Goal: Use online tool/utility: Utilize a website feature to perform a specific function

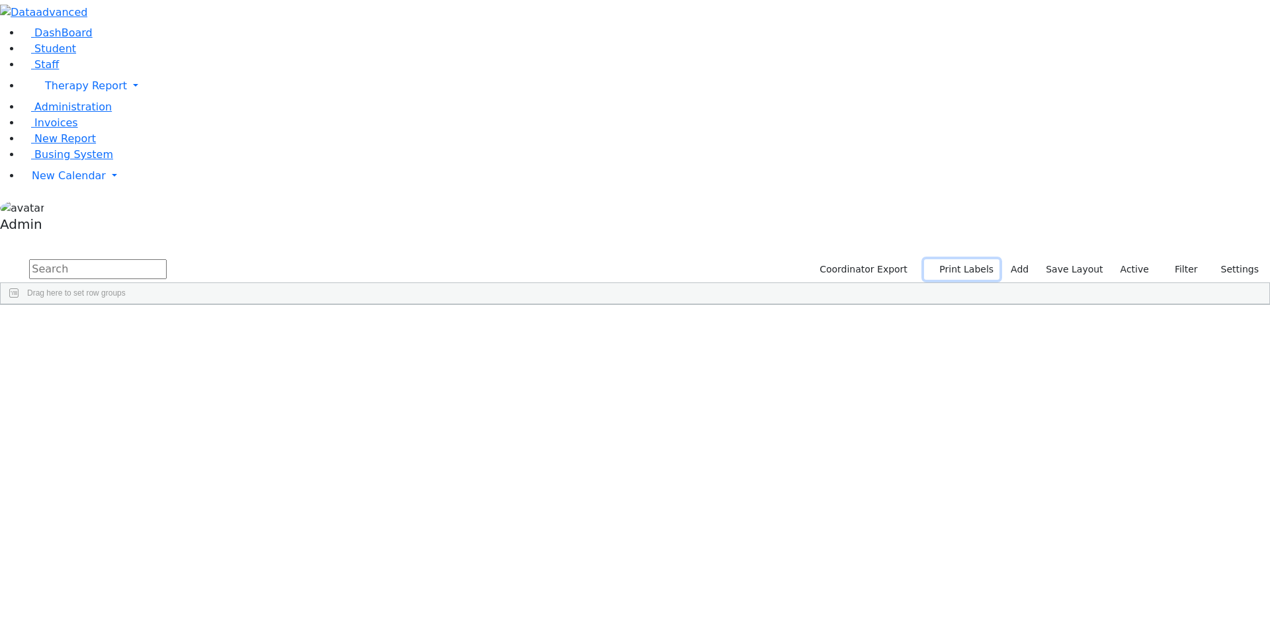
click at [972, 259] on button "Print Labels" at bounding box center [961, 269] width 75 height 21
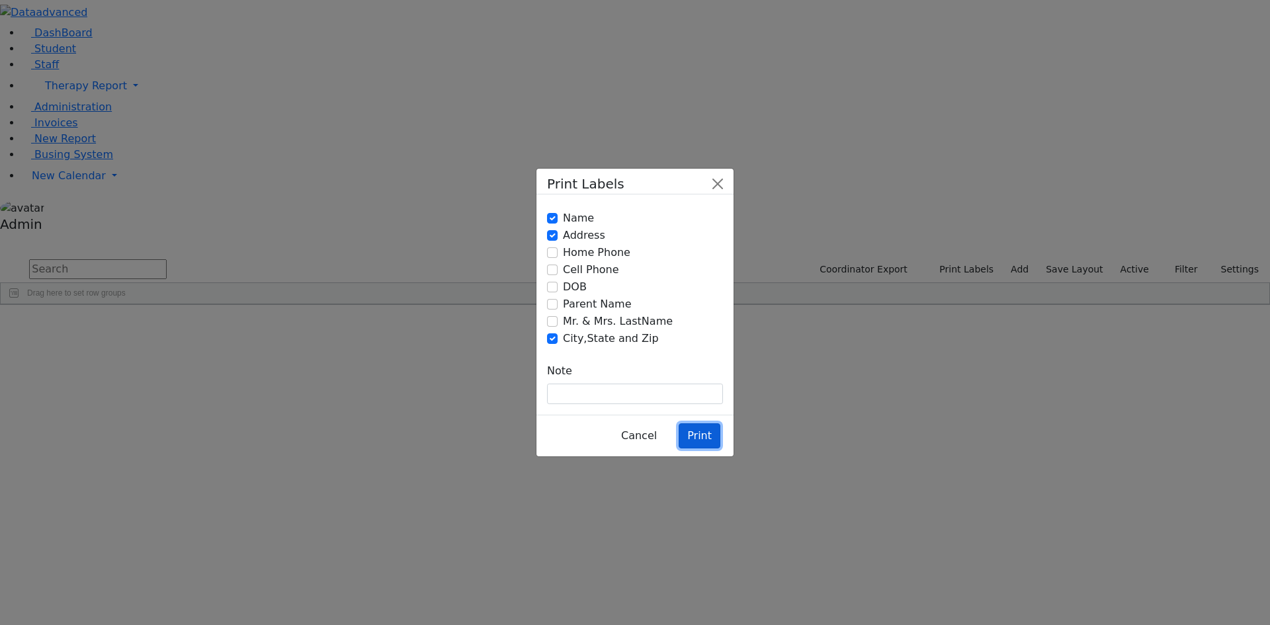
click at [689, 423] on button "Print" at bounding box center [700, 435] width 42 height 25
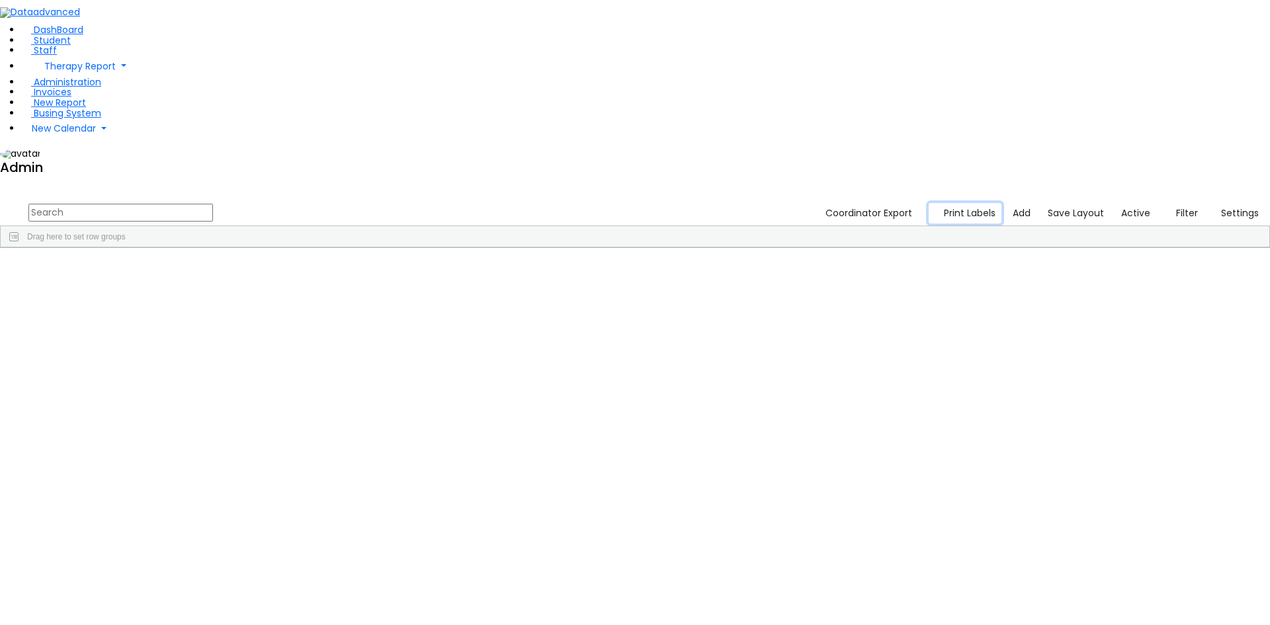
click at [972, 203] on button "Print Labels" at bounding box center [965, 213] width 73 height 21
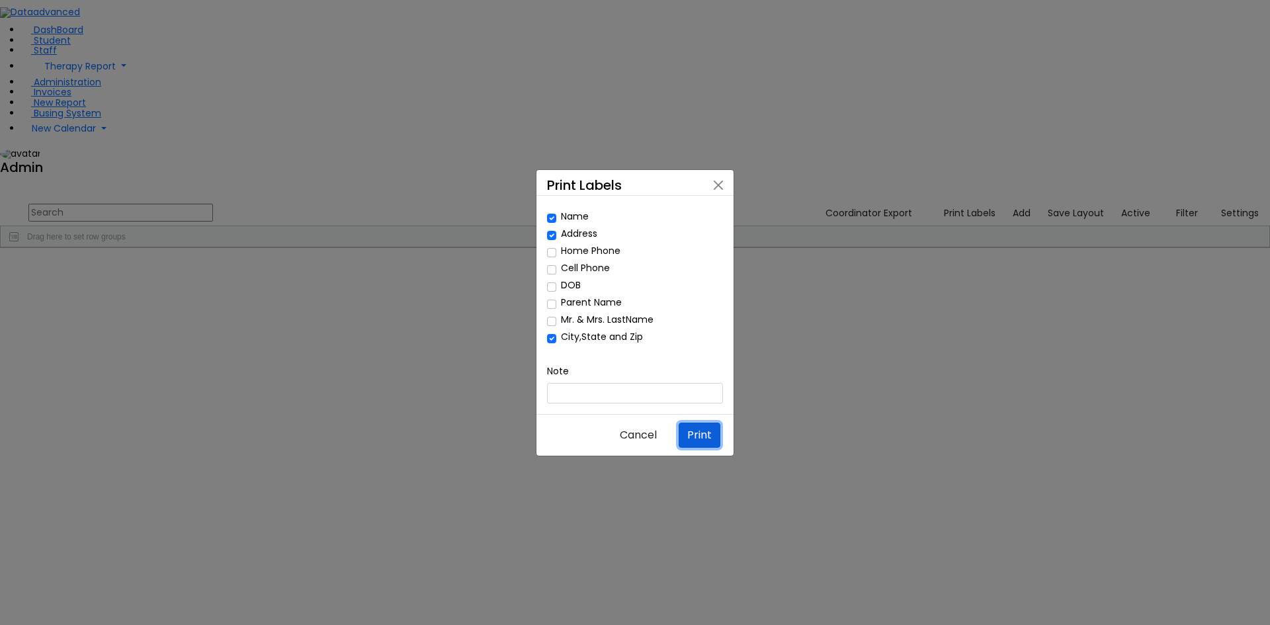
click at [687, 423] on button "Print" at bounding box center [700, 435] width 42 height 25
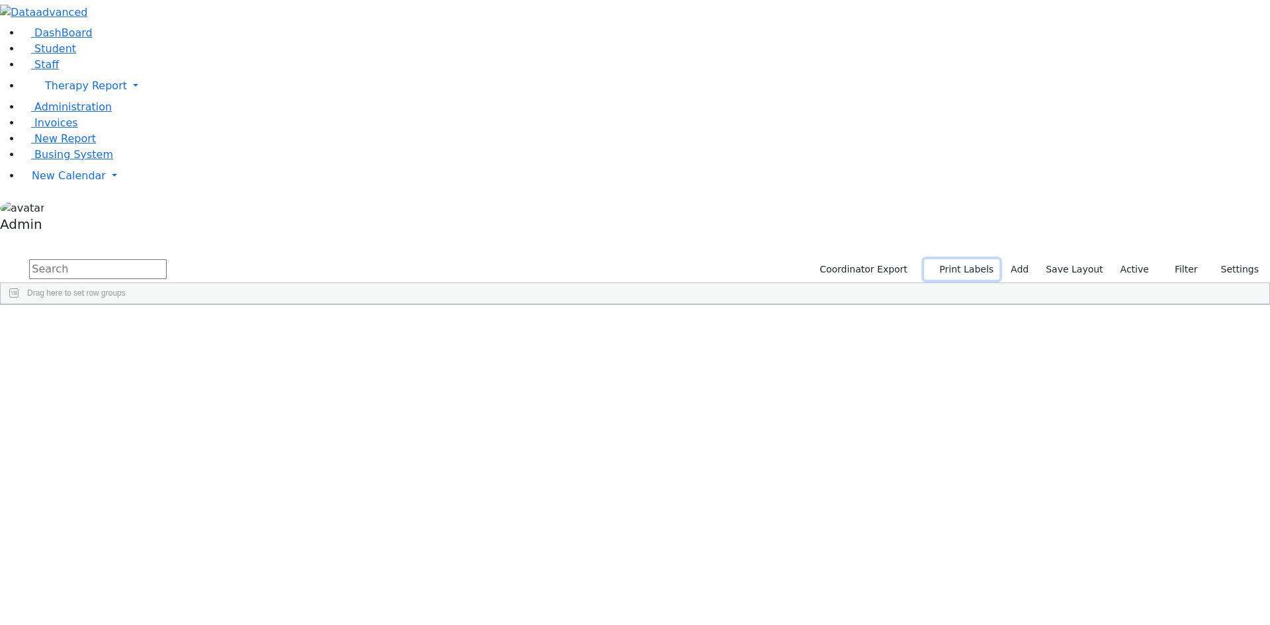
click at [956, 259] on button "Print Labels" at bounding box center [961, 269] width 75 height 21
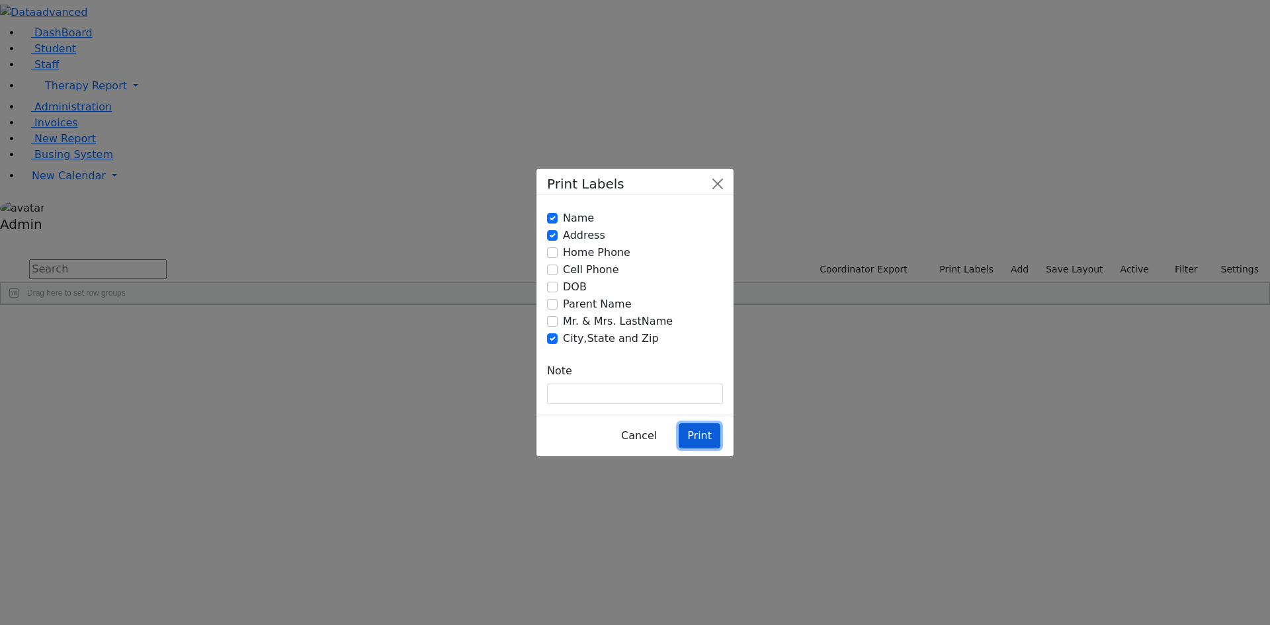
click at [690, 423] on button "Print" at bounding box center [700, 435] width 42 height 25
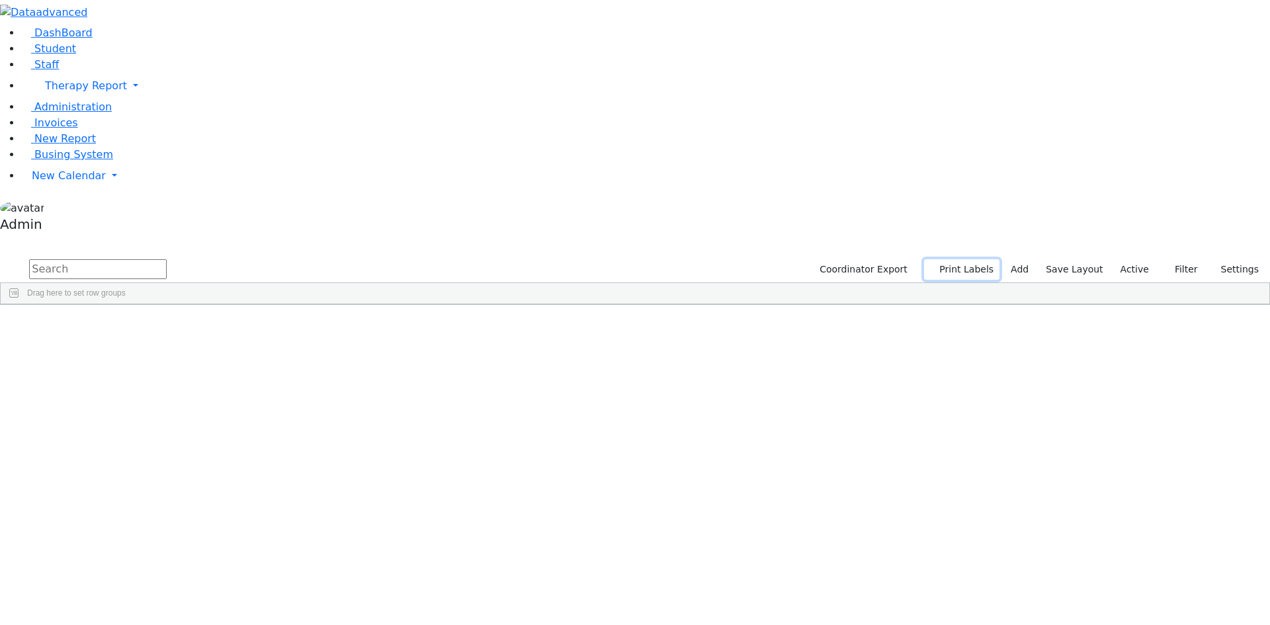
click at [971, 259] on button "Print Labels" at bounding box center [961, 269] width 75 height 21
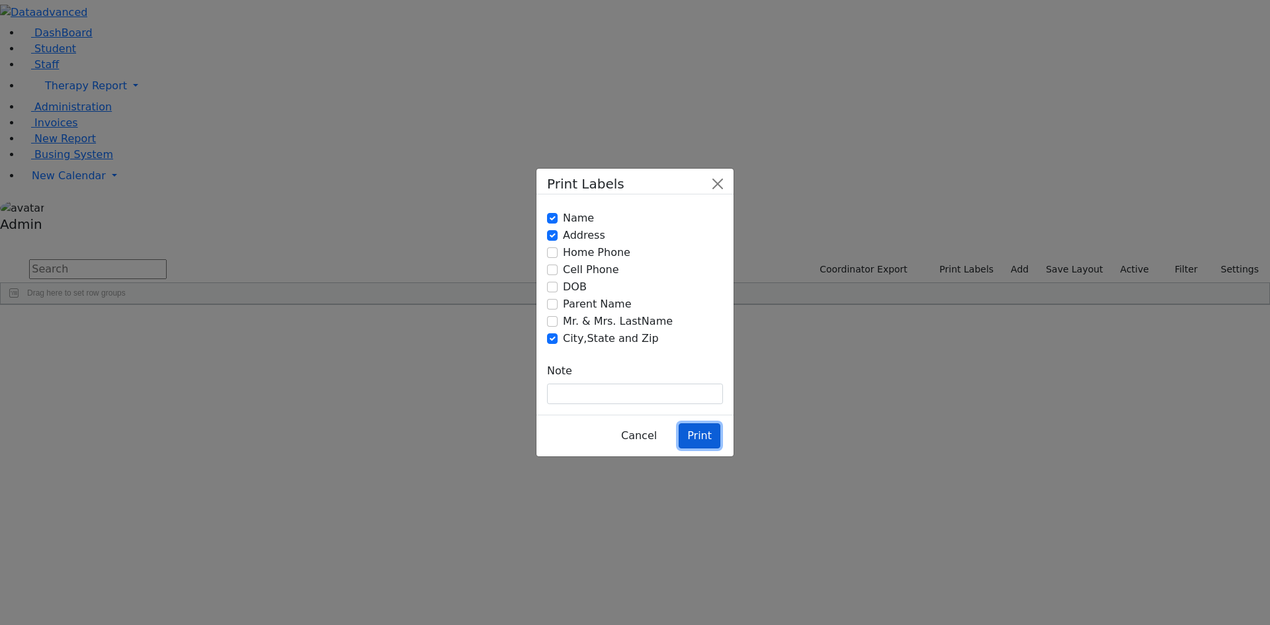
click at [691, 423] on button "Print" at bounding box center [700, 435] width 42 height 25
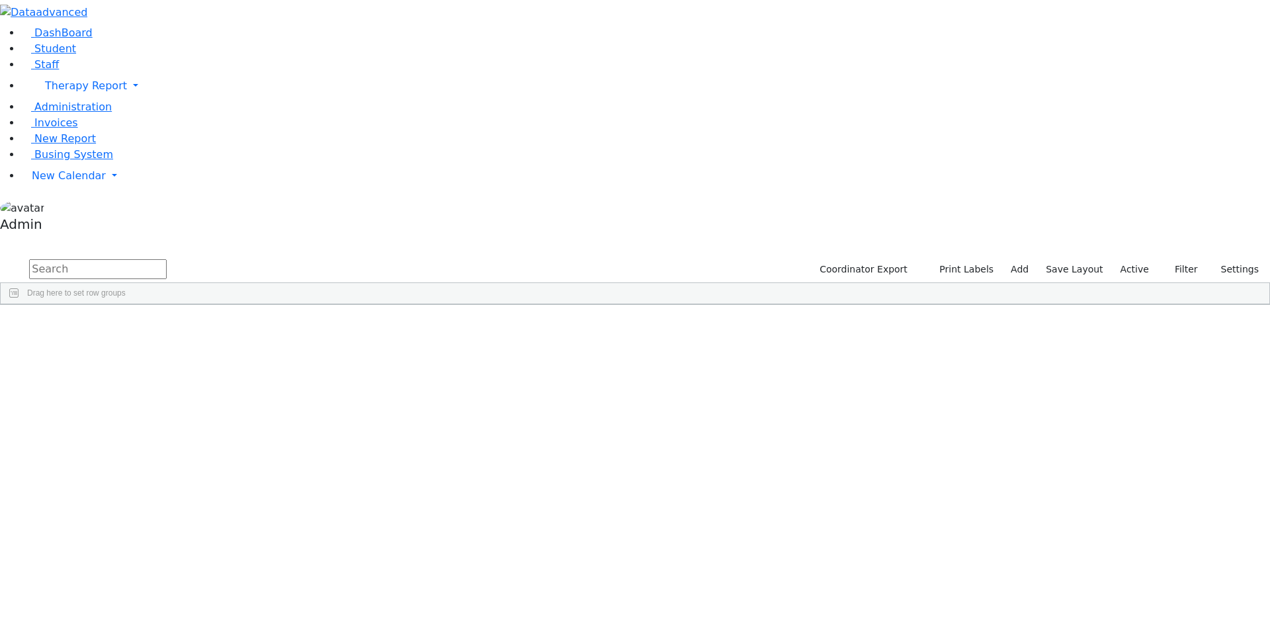
click at [543, 326] on div "Special Class - K12" at bounding box center [489, 335] width 108 height 19
click at [980, 259] on button "Print Labels" at bounding box center [961, 269] width 75 height 21
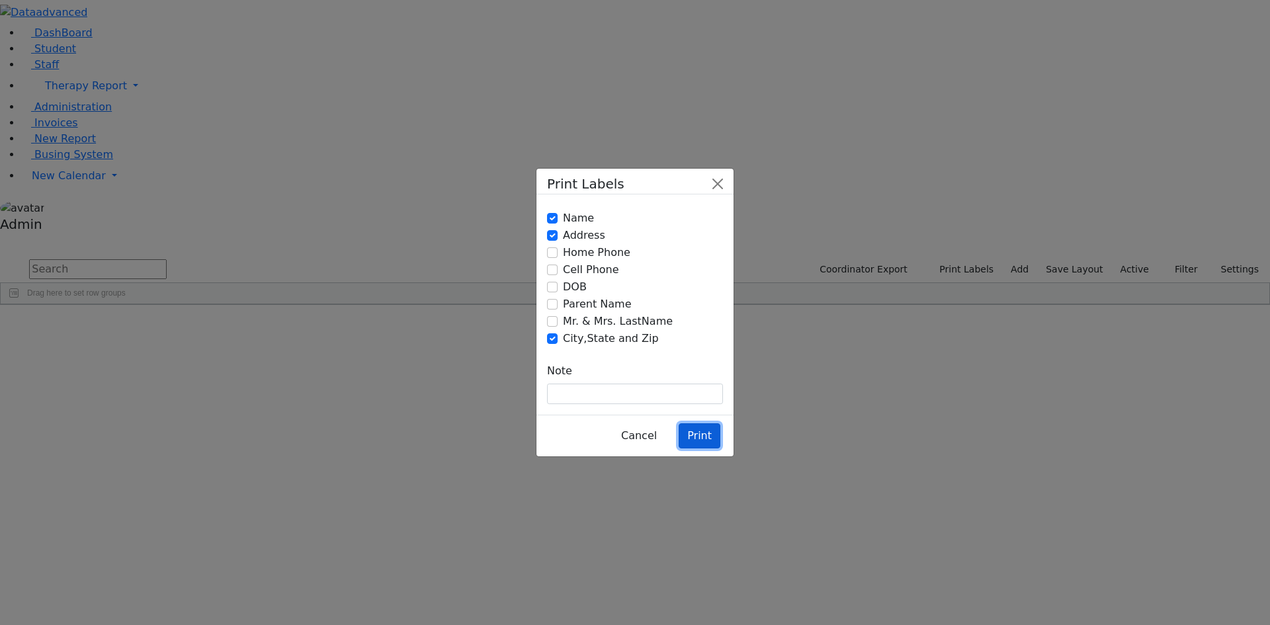
click at [695, 423] on button "Print" at bounding box center [700, 435] width 42 height 25
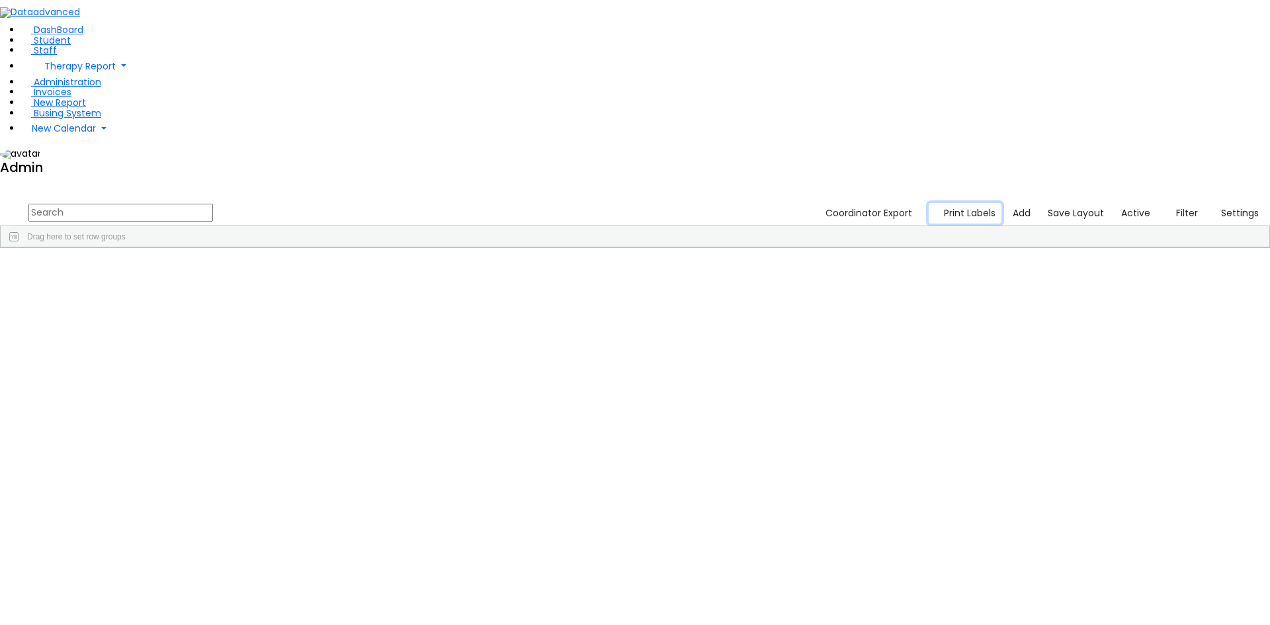
click at [986, 203] on button "Print Labels" at bounding box center [965, 213] width 73 height 21
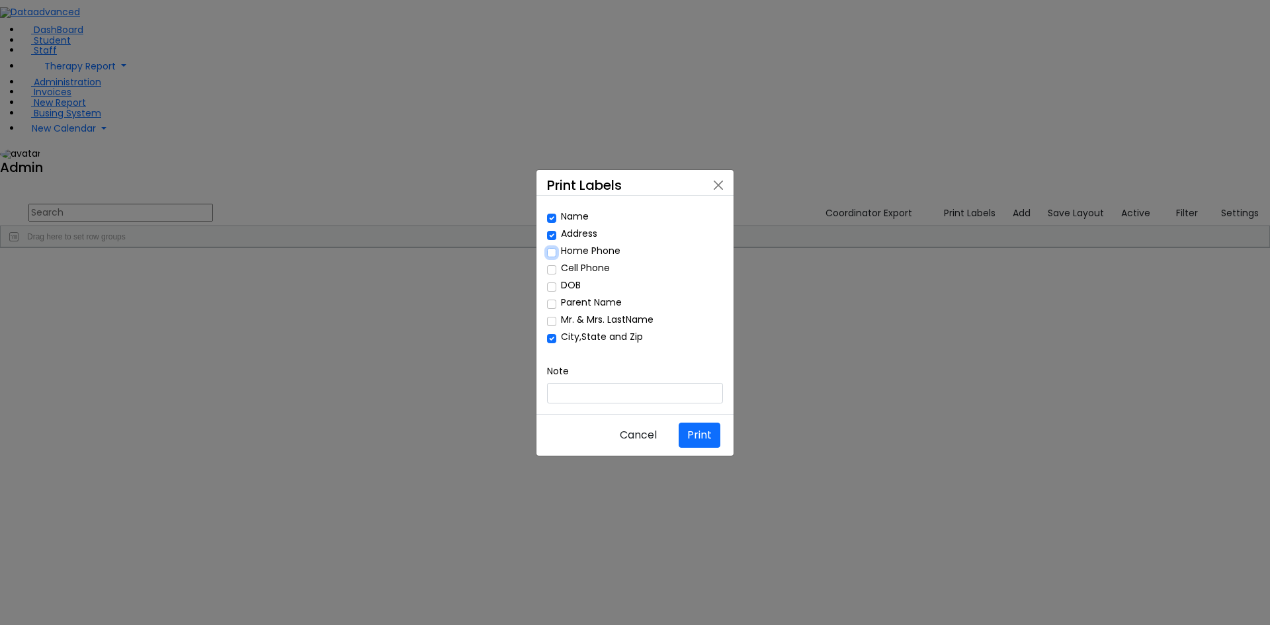
click at [552, 257] on input "Home Phone" at bounding box center [551, 252] width 9 height 9
checkbox input "true"
click at [696, 423] on button "Print" at bounding box center [700, 435] width 42 height 25
